Goal: Navigation & Orientation: Find specific page/section

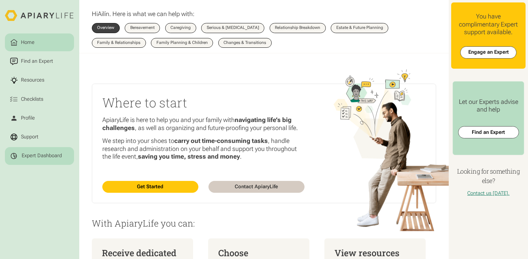
click at [30, 153] on div "Expert Dashboard" at bounding box center [42, 156] width 40 height 6
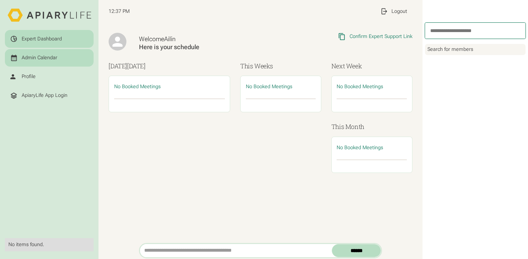
click at [53, 53] on link "Admin Calendar" at bounding box center [49, 58] width 89 height 18
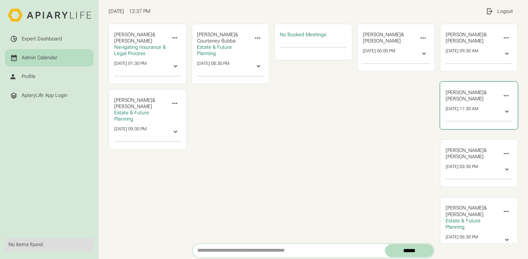
scroll to position [22, 0]
